Goal: Information Seeking & Learning: Learn about a topic

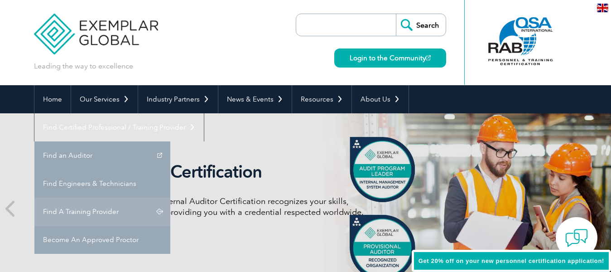
click at [170, 198] on link "Find A Training Provider" at bounding box center [102, 212] width 136 height 28
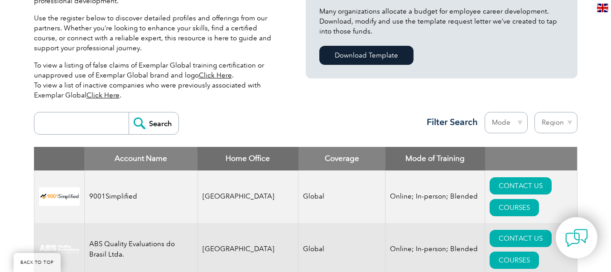
scroll to position [271, 0]
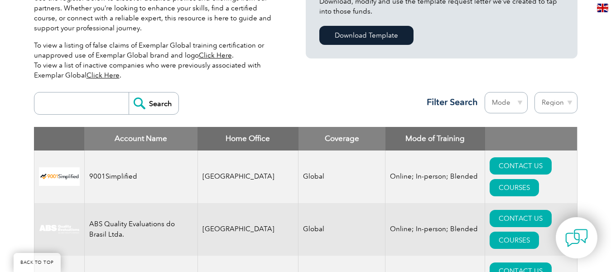
click at [94, 98] on input "search" at bounding box center [84, 103] width 90 height 22
type input "ARS"
click at [148, 105] on input "Search" at bounding box center [154, 103] width 50 height 22
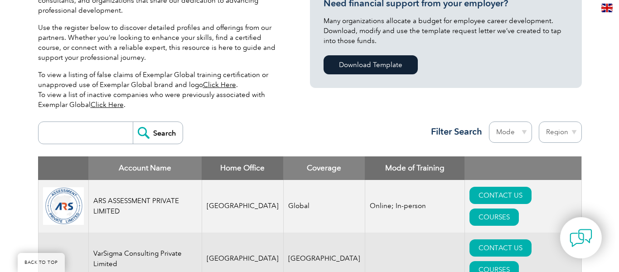
scroll to position [340, 0]
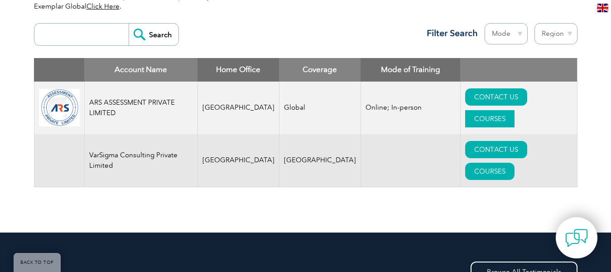
click at [515, 110] on link "COURSES" at bounding box center [489, 118] width 49 height 17
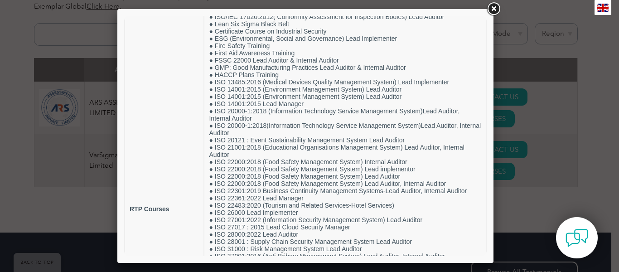
scroll to position [0, 0]
